Goal: Information Seeking & Learning: Find specific fact

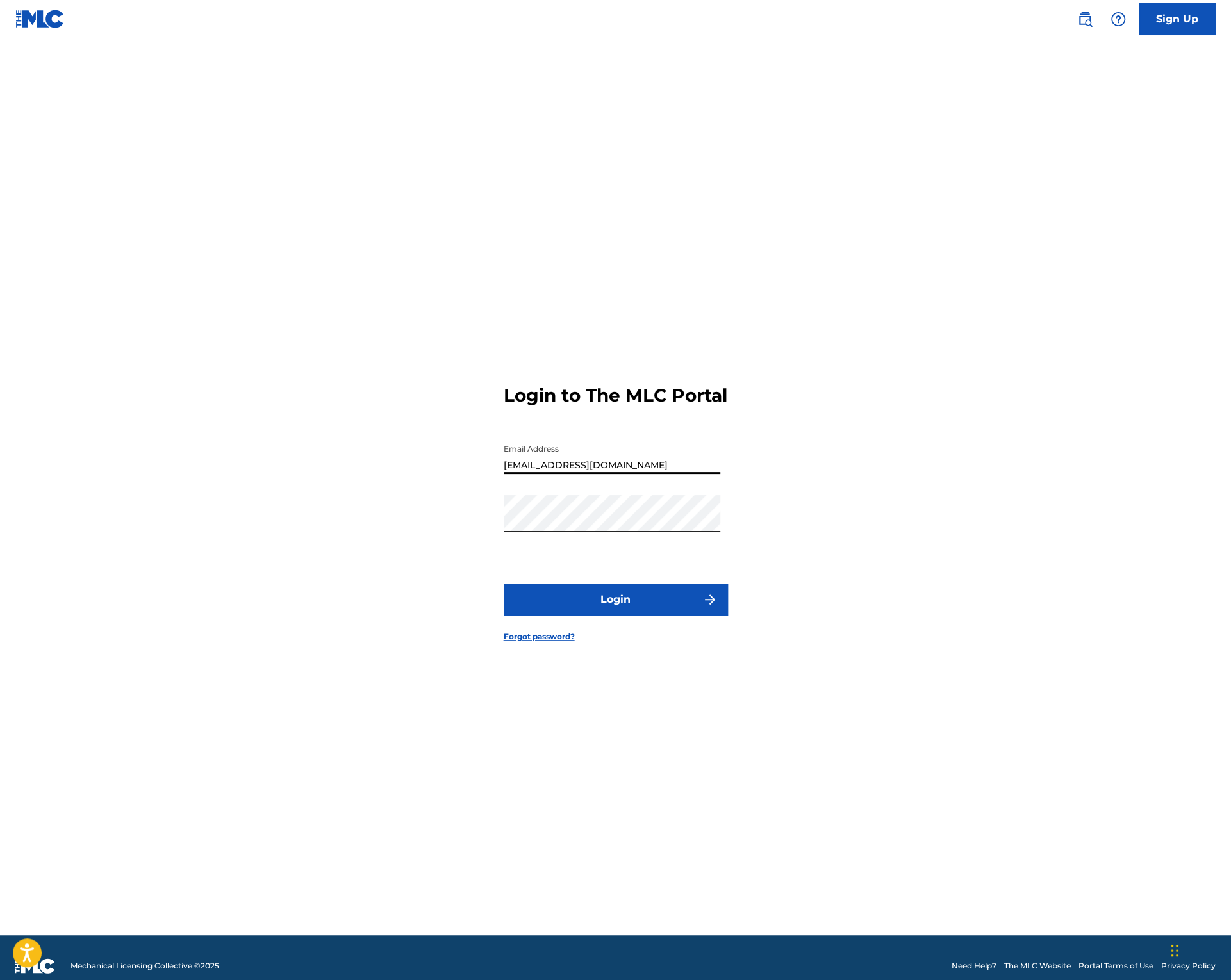
type input "[EMAIL_ADDRESS][DOMAIN_NAME]"
click at [611, 609] on button "Login" at bounding box center [616, 600] width 224 height 32
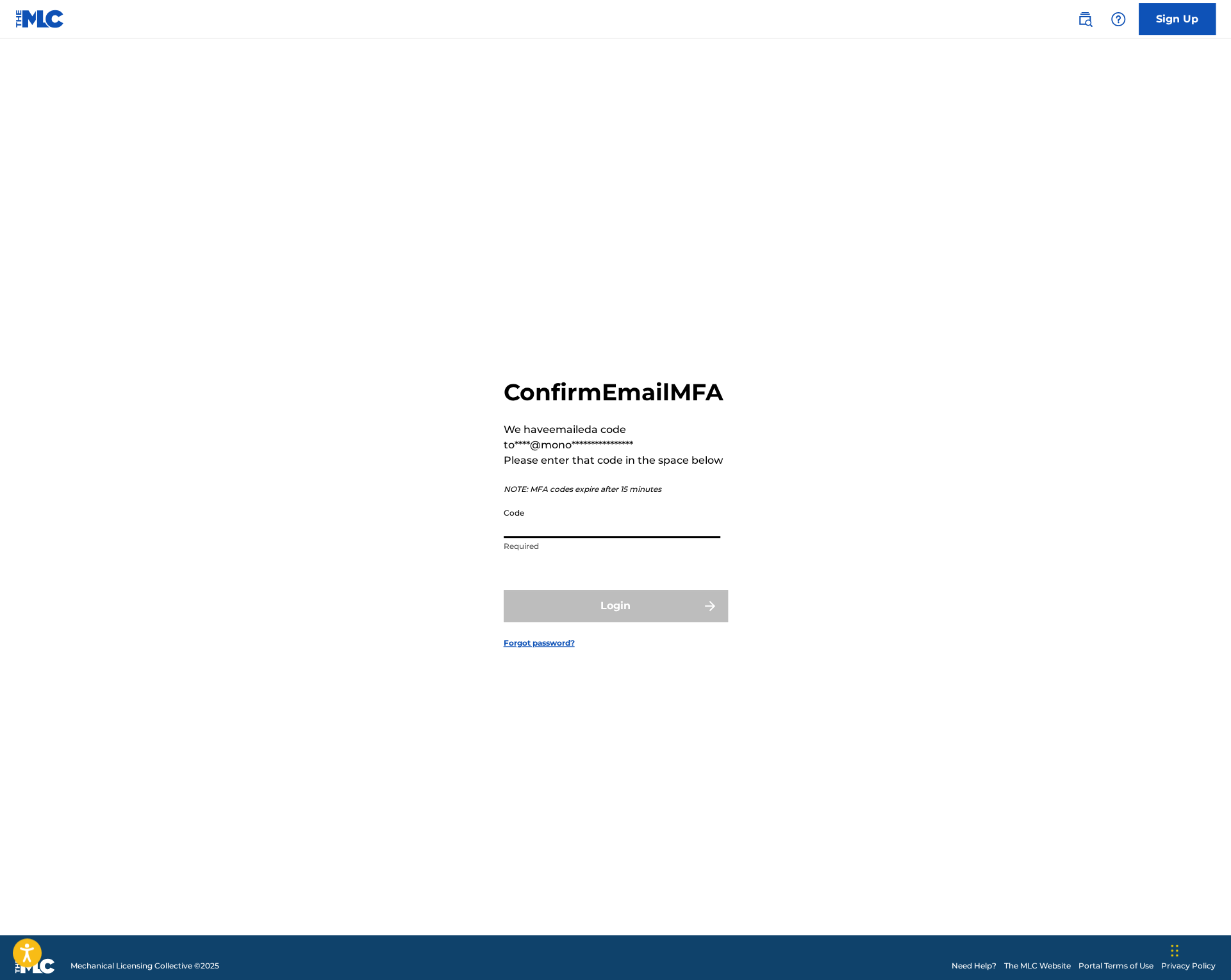
click at [637, 538] on input "Code" at bounding box center [612, 520] width 217 height 37
paste input "T0101463937"
click at [578, 535] on input "T0101463937" at bounding box center [612, 520] width 217 height 37
paste input "405571"
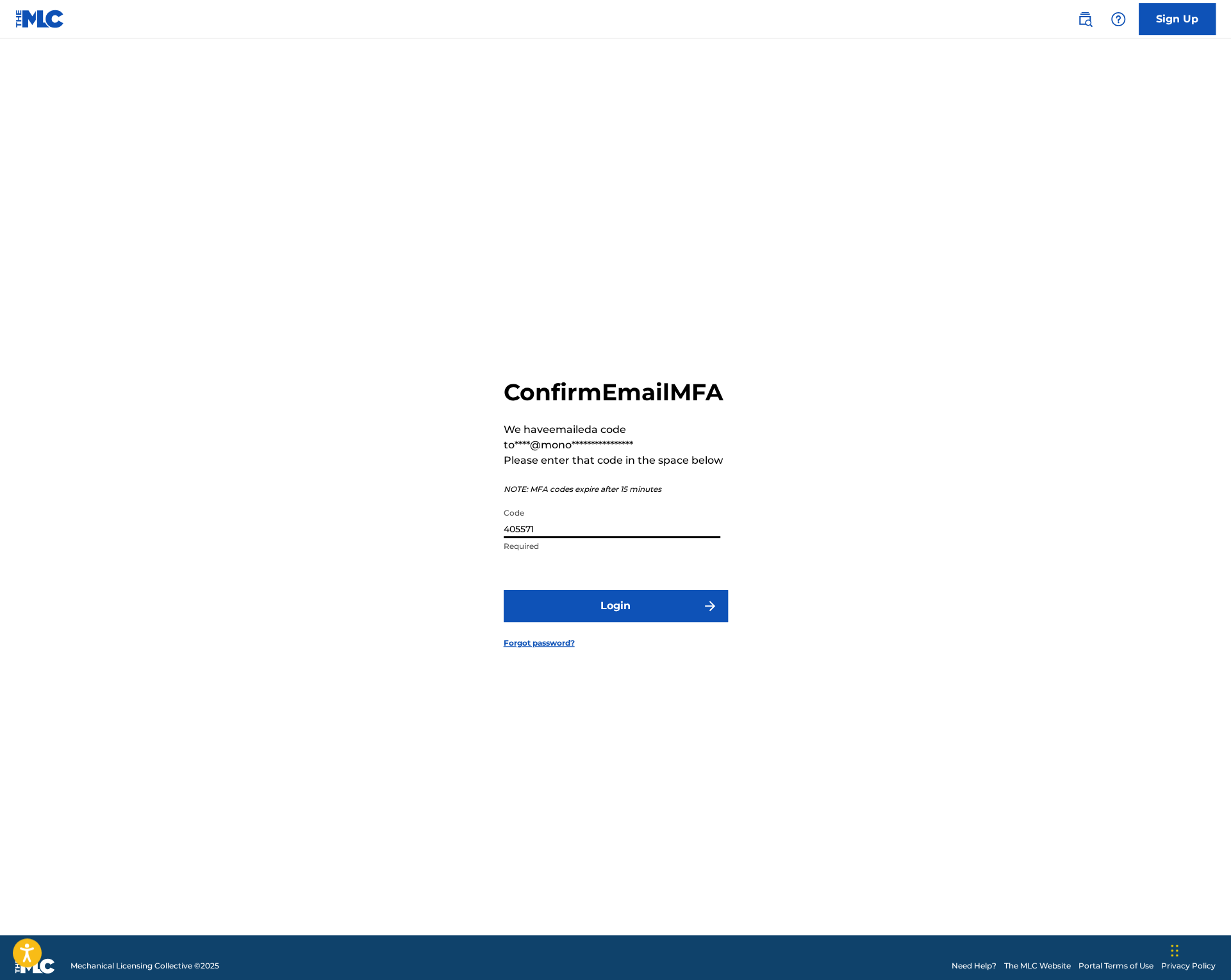
type input "405571"
click at [614, 622] on button "Login" at bounding box center [616, 606] width 224 height 32
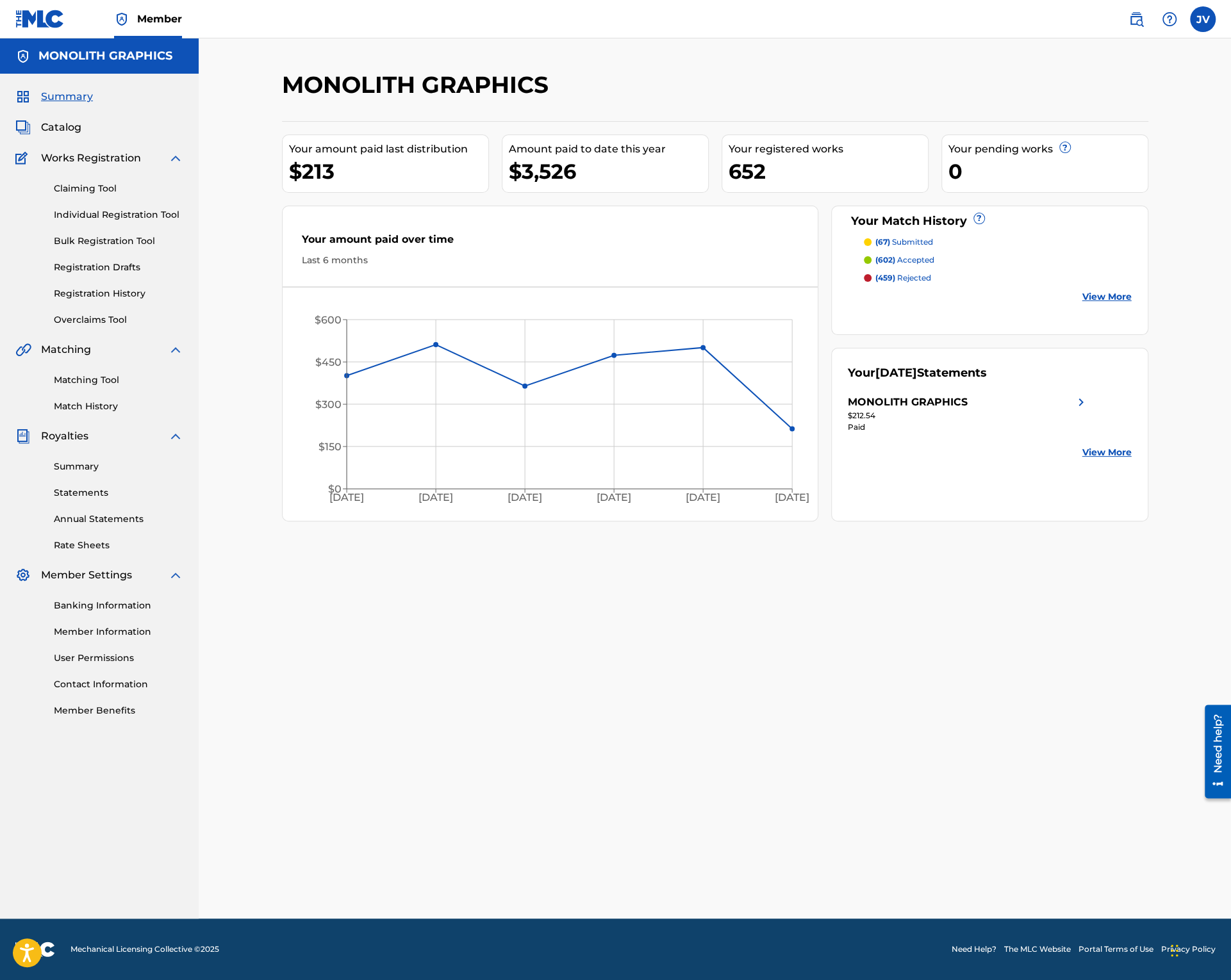
click at [95, 188] on link "Claiming Tool" at bounding box center [118, 189] width 129 height 14
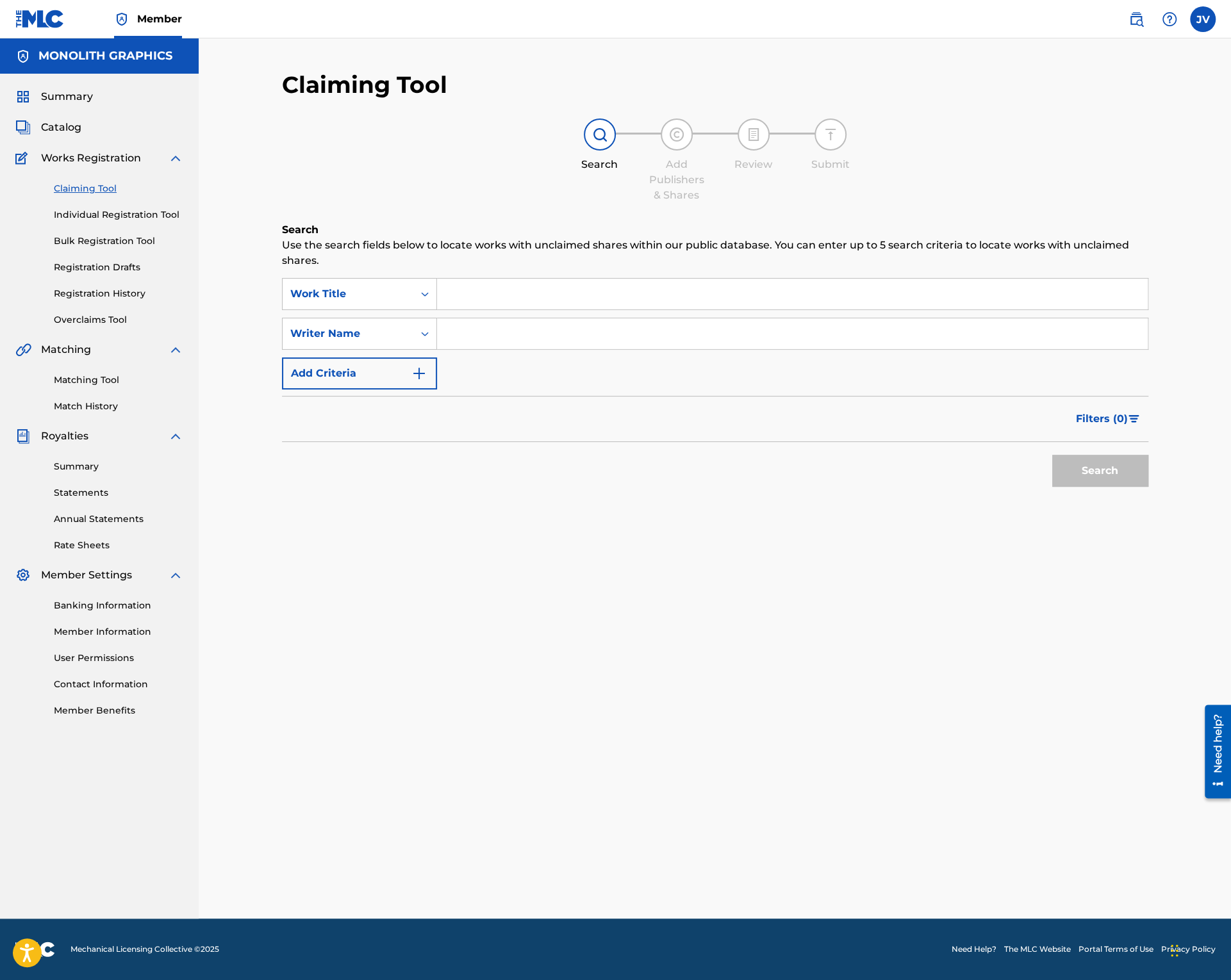
click at [81, 125] on span "Catalog" at bounding box center [61, 127] width 41 height 15
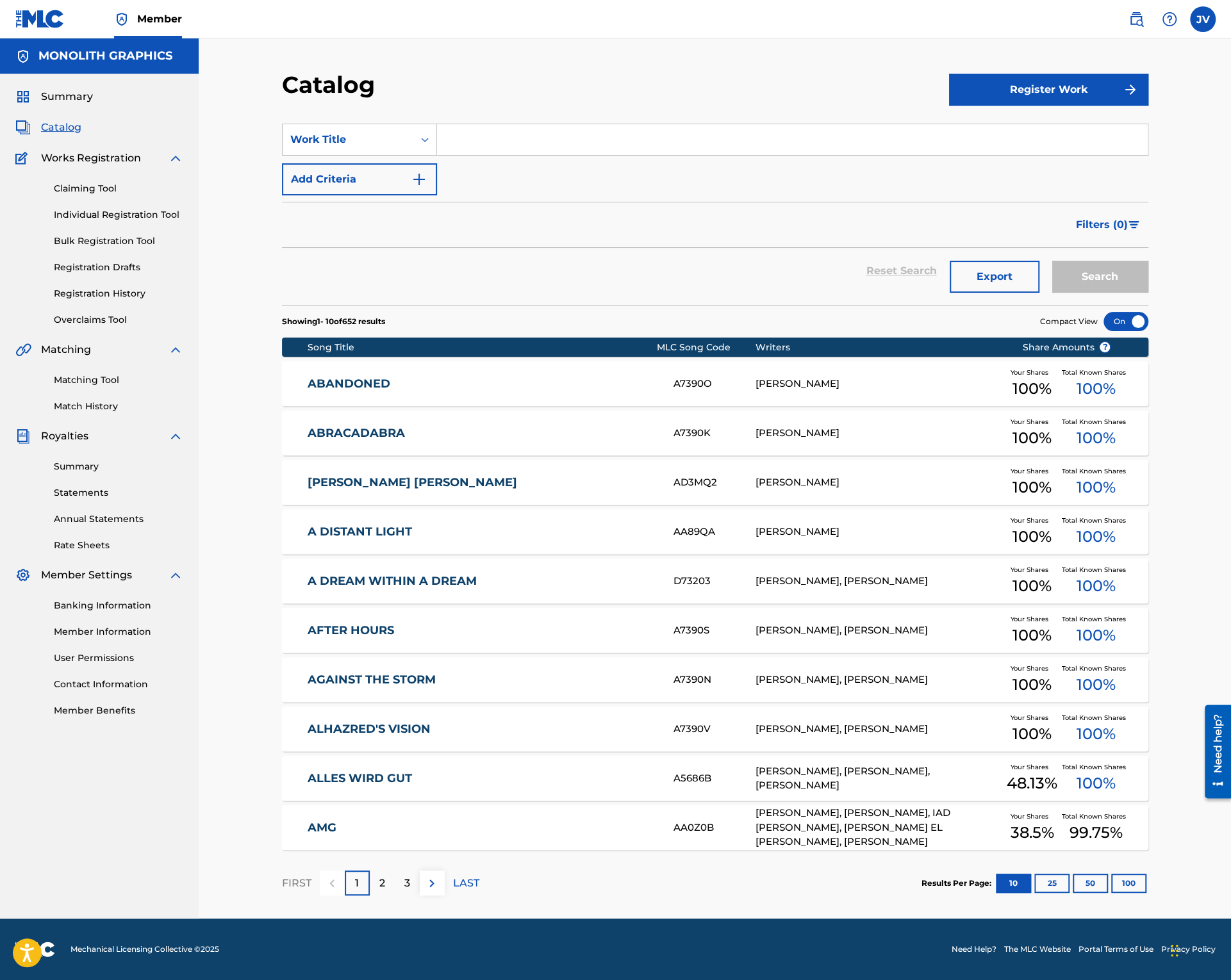
click at [1141, 18] on img at bounding box center [1136, 19] width 15 height 15
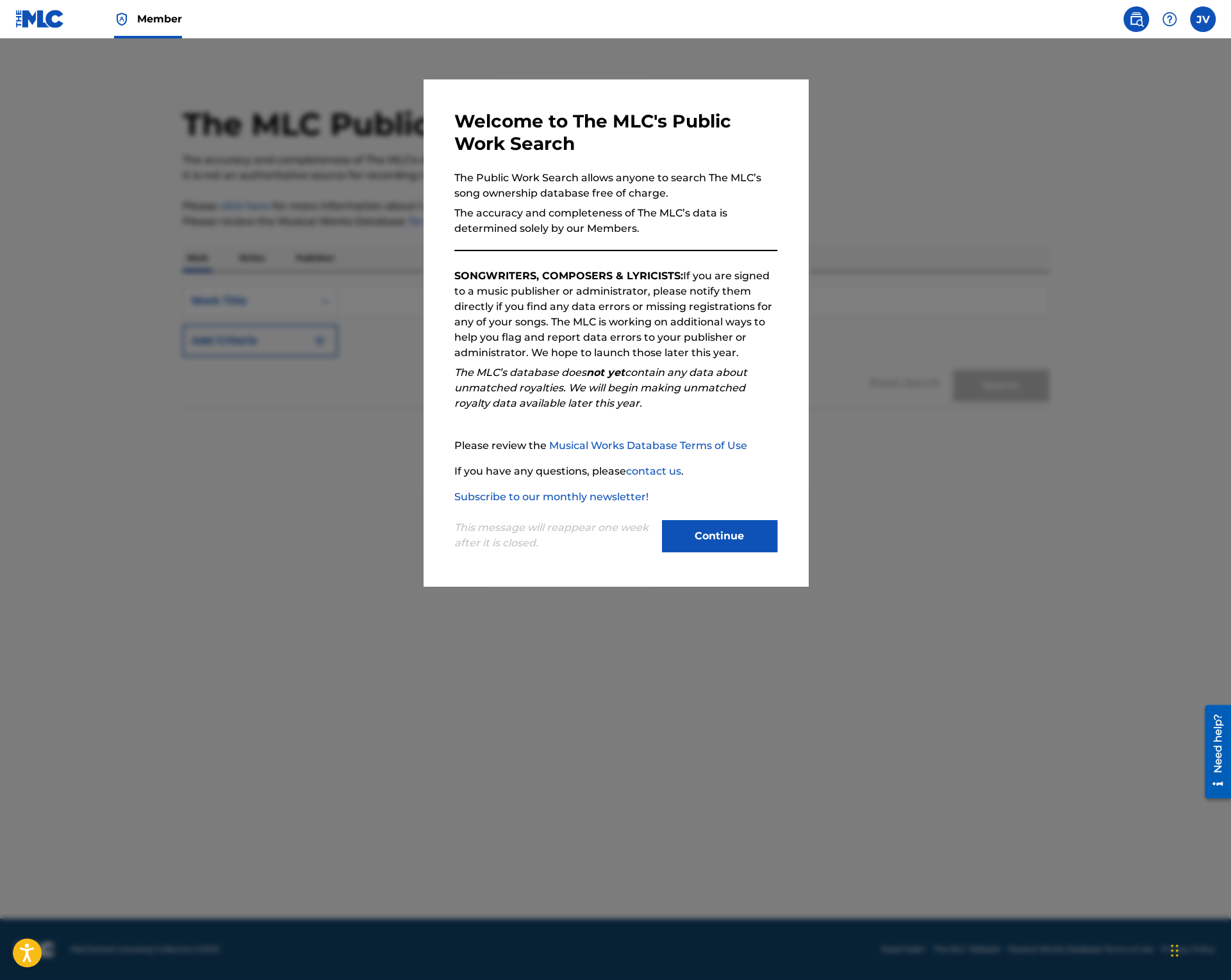
click at [695, 542] on button "Continue" at bounding box center [720, 536] width 115 height 32
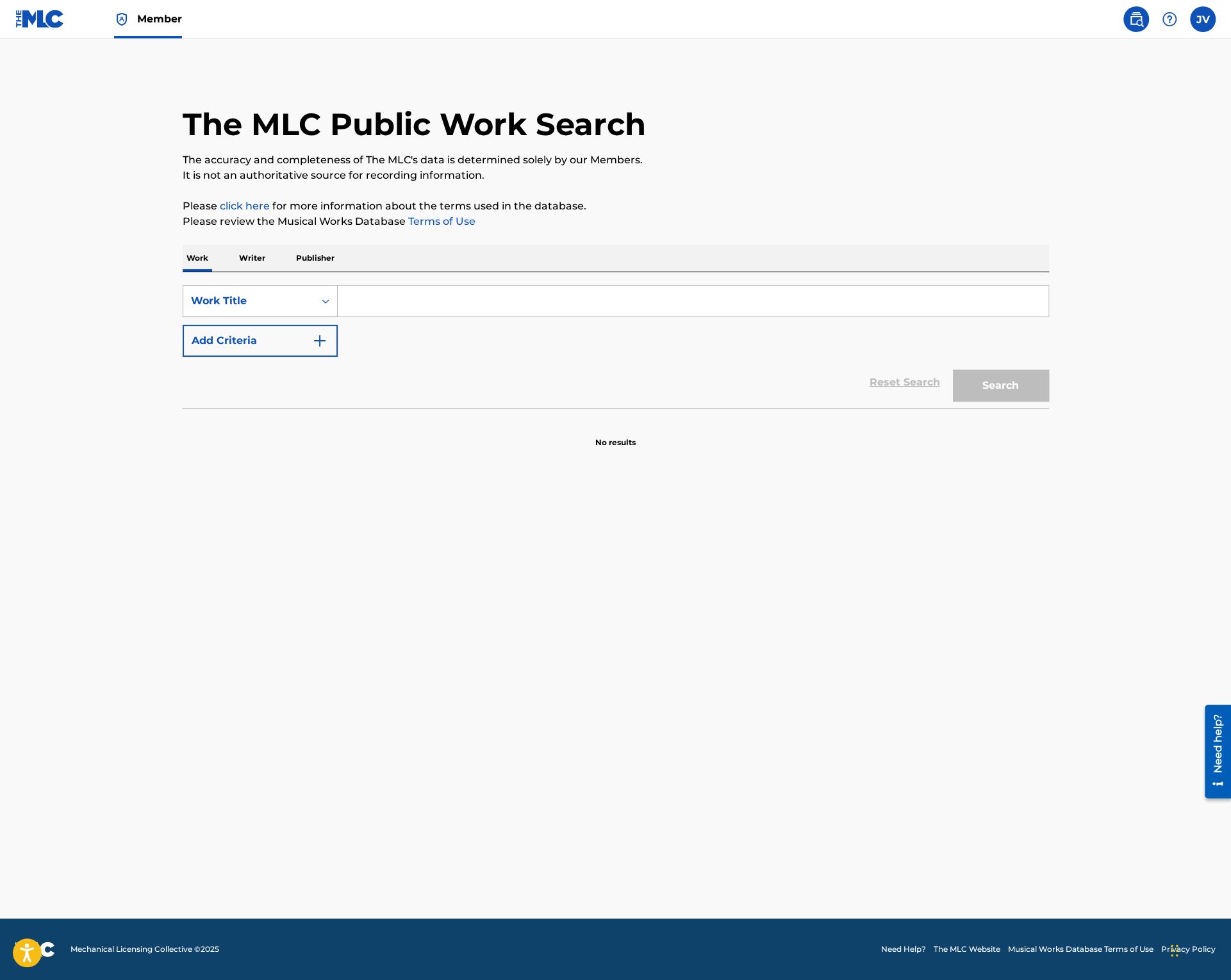
click at [336, 308] on div "Search Form" at bounding box center [326, 301] width 23 height 23
click at [225, 369] on div "ISWC" at bounding box center [260, 366] width 154 height 32
click at [382, 296] on input "Search Form" at bounding box center [693, 301] width 711 height 31
paste input "T0101463937"
type input "T0101463937"
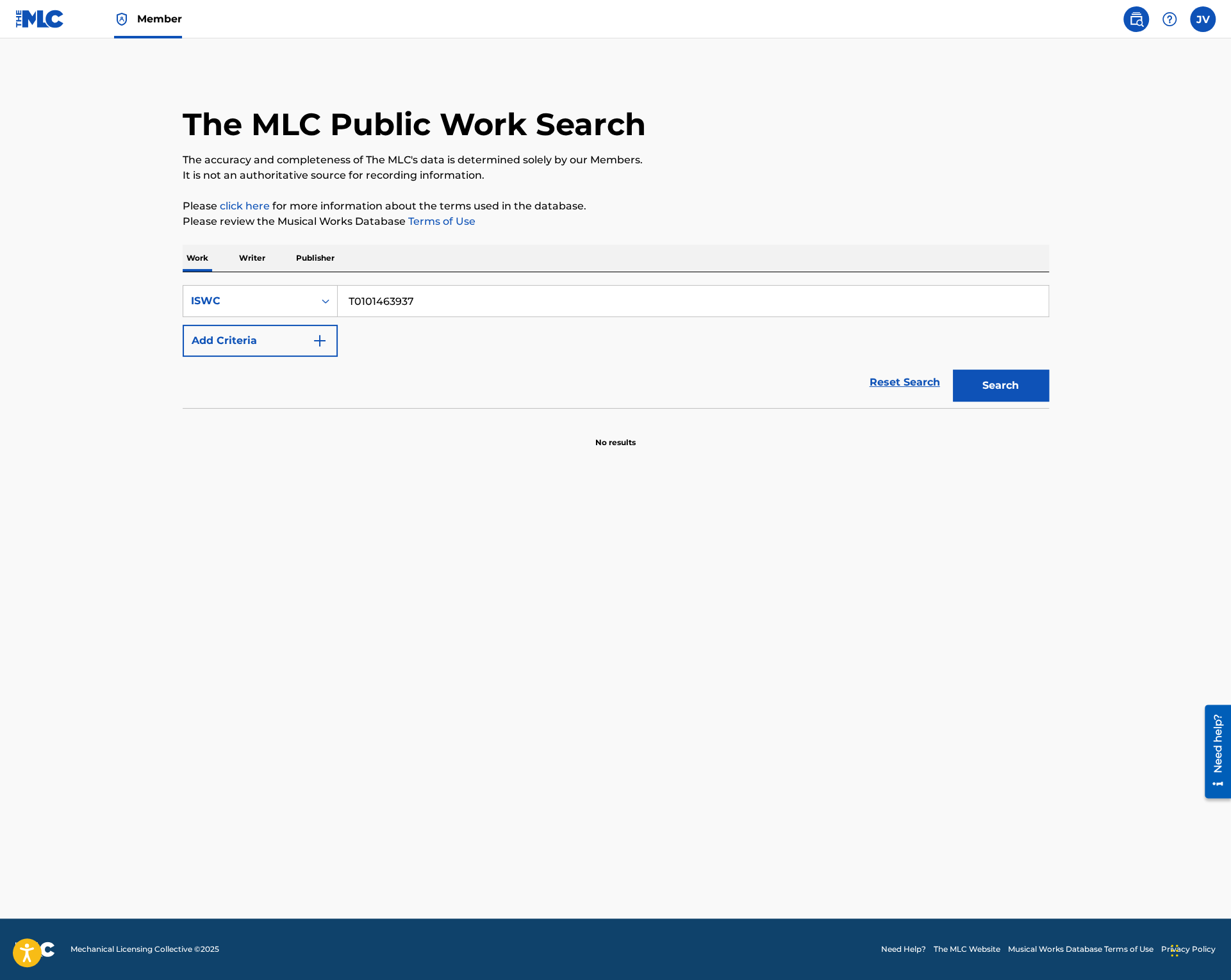
click at [988, 385] on button "Search" at bounding box center [1000, 386] width 96 height 32
